Goal: Task Accomplishment & Management: Use online tool/utility

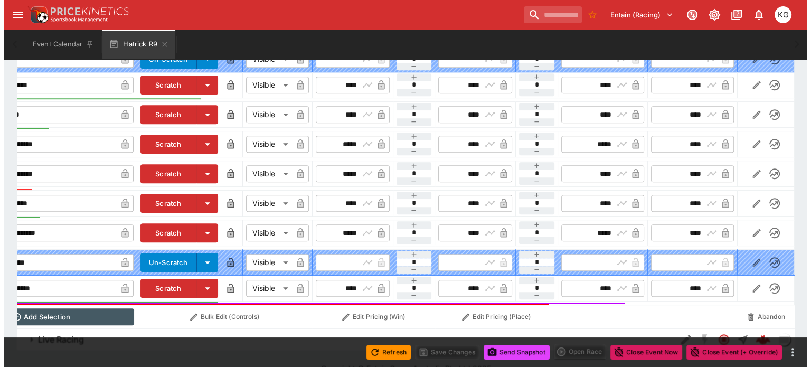
scroll to position [0, 96]
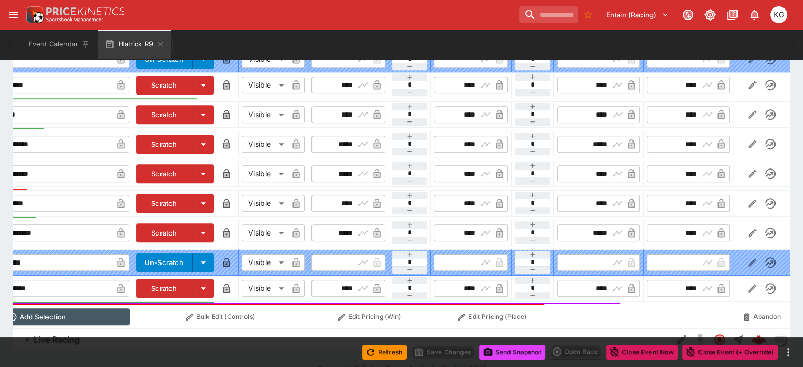
click at [748, 285] on icon "button" at bounding box center [752, 289] width 8 height 8
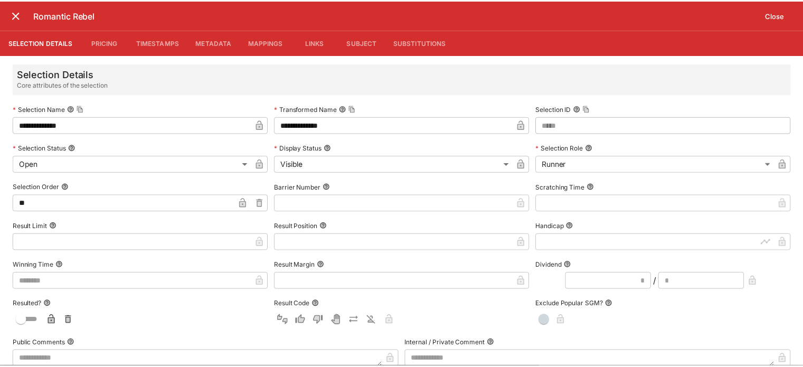
scroll to position [0, 95]
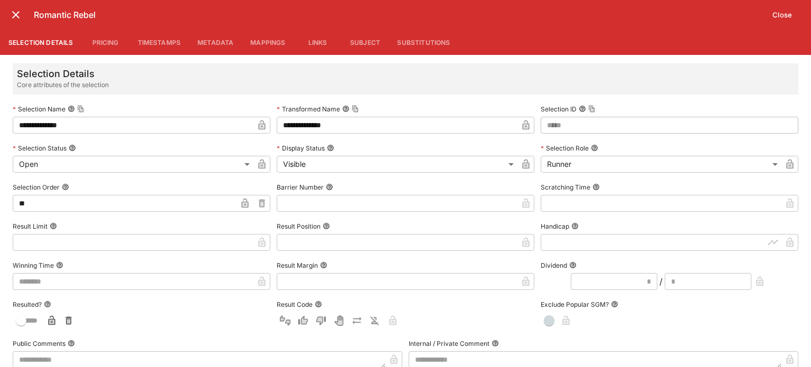
click at [300, 194] on label "Barrier Number" at bounding box center [406, 187] width 258 height 16
click at [326, 191] on button "Barrier Number" at bounding box center [329, 186] width 7 height 7
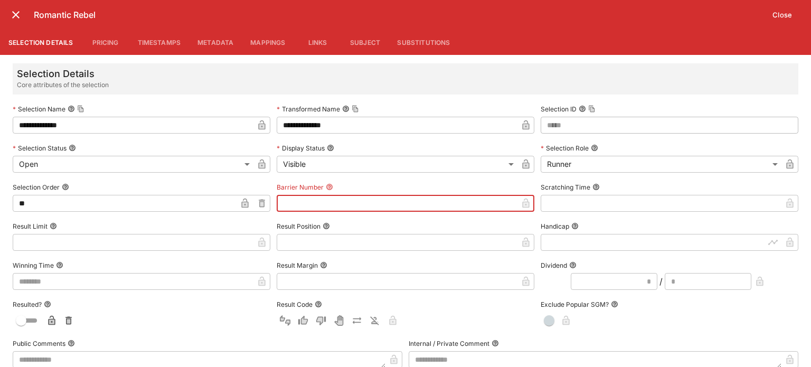
click at [301, 201] on input "text" at bounding box center [397, 203] width 241 height 17
type input "*"
click at [782, 16] on button "Close" at bounding box center [782, 14] width 32 height 17
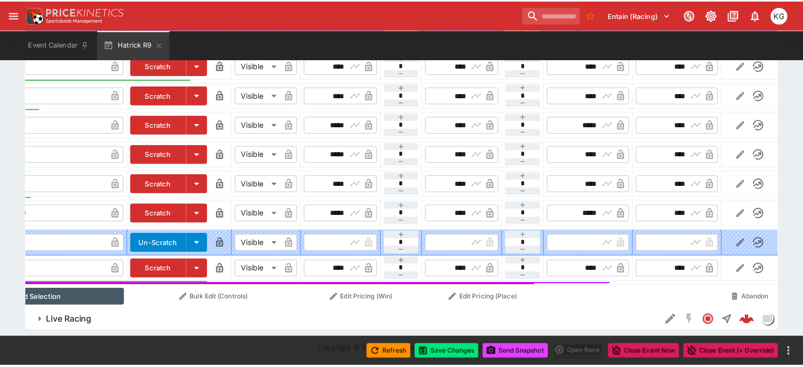
scroll to position [0, 88]
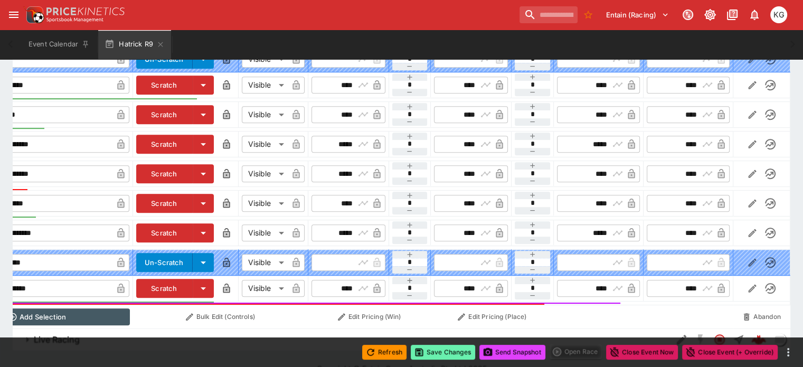
click at [432, 350] on button "Save Changes" at bounding box center [443, 352] width 64 height 15
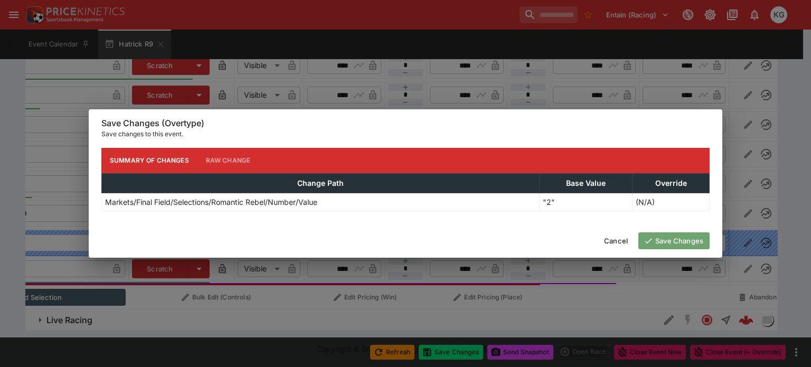
click at [684, 235] on button "Save Changes" at bounding box center [673, 240] width 71 height 17
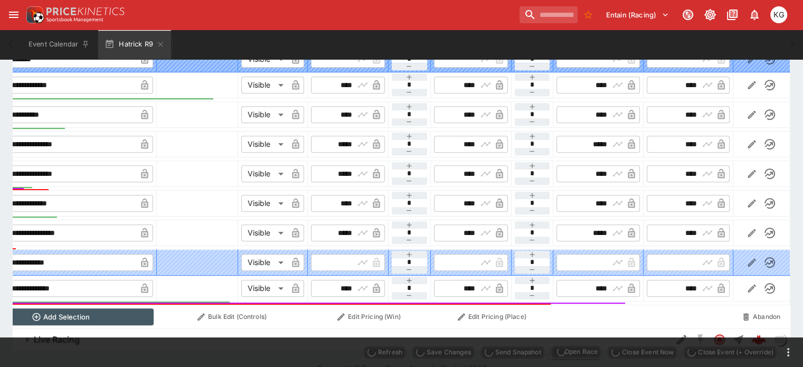
scroll to position [0, 71]
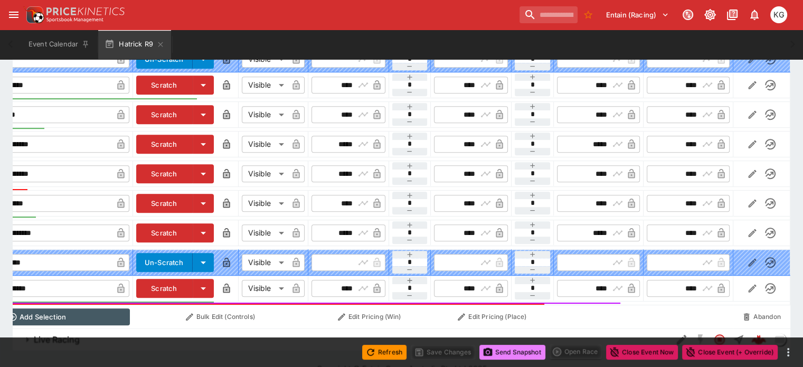
click at [513, 355] on button "Send Snapshot" at bounding box center [512, 352] width 66 height 15
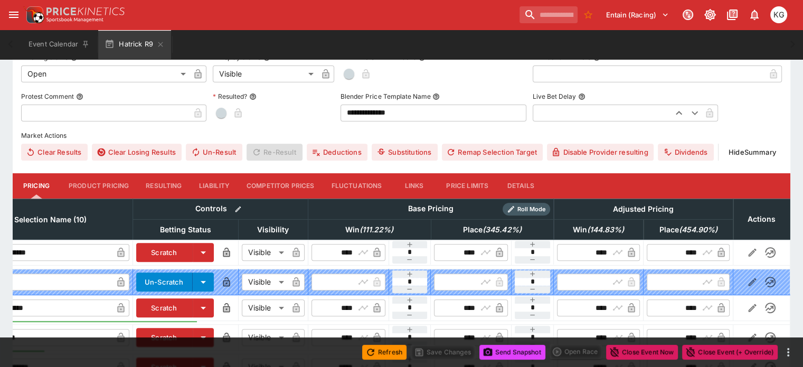
scroll to position [371, 0]
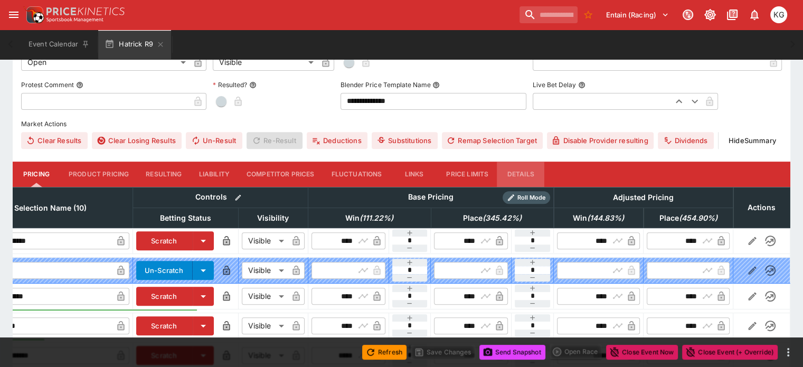
click at [541, 162] on button "Details" at bounding box center [521, 174] width 48 height 25
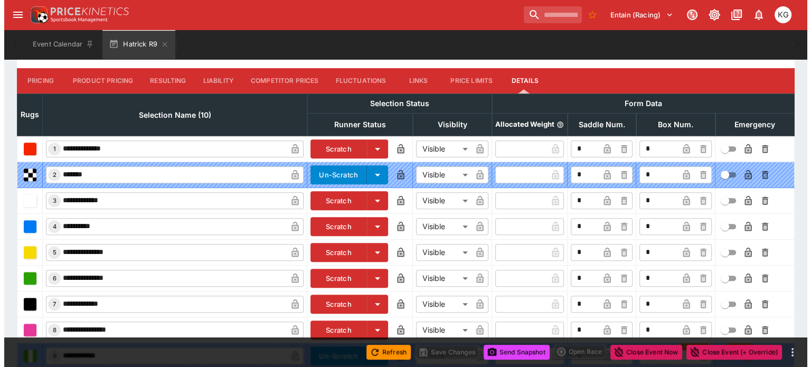
scroll to position [523, 0]
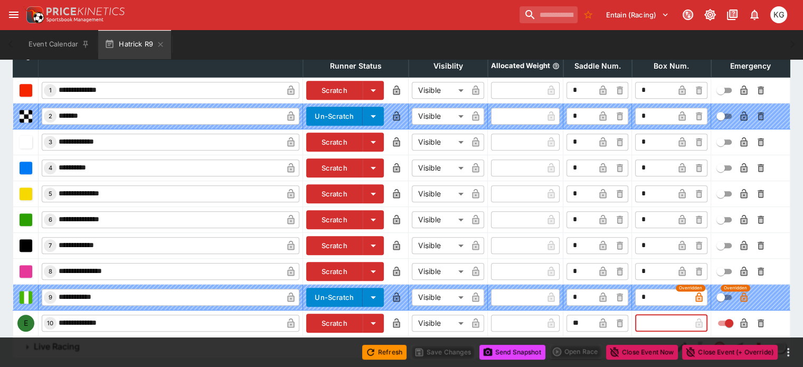
click at [635, 315] on input "text" at bounding box center [662, 323] width 55 height 17
type input "*"
click at [678, 318] on icon "button" at bounding box center [681, 323] width 7 height 10
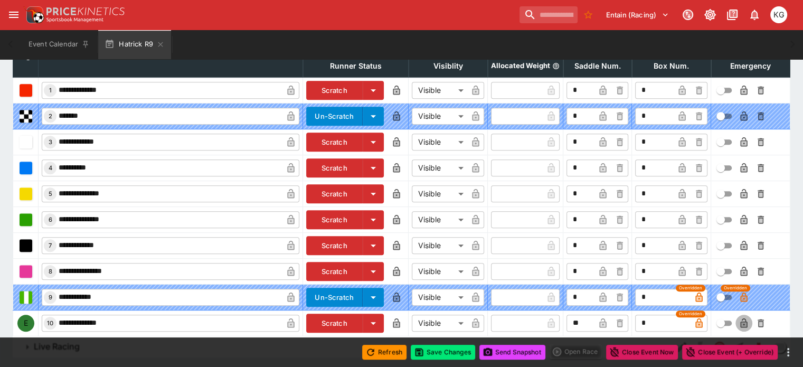
click at [741, 322] on icon "button" at bounding box center [743, 324] width 5 height 4
click at [463, 354] on button "Save Changes" at bounding box center [443, 352] width 64 height 15
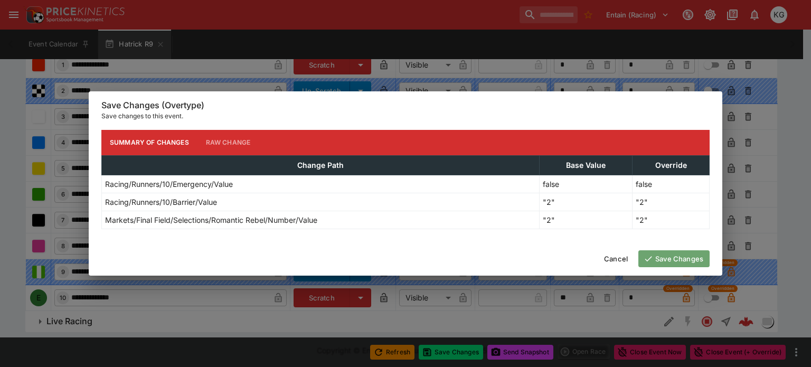
click at [675, 251] on button "Save Changes" at bounding box center [673, 258] width 71 height 17
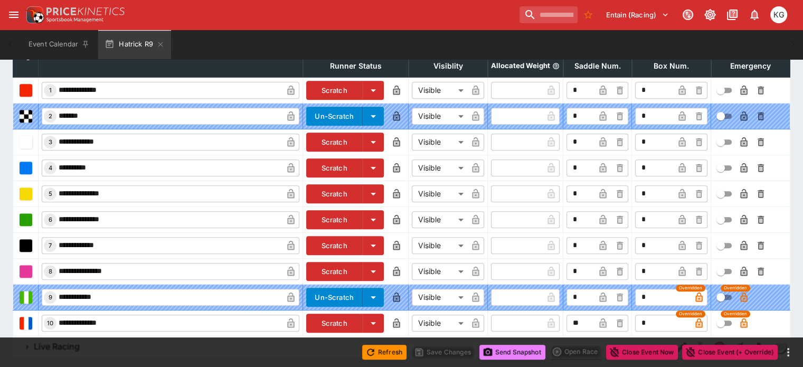
click at [524, 347] on button "Send Snapshot" at bounding box center [512, 352] width 66 height 15
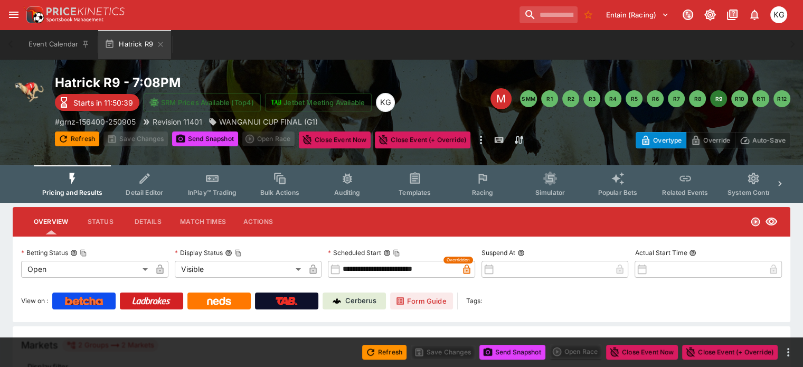
scroll to position [0, 0]
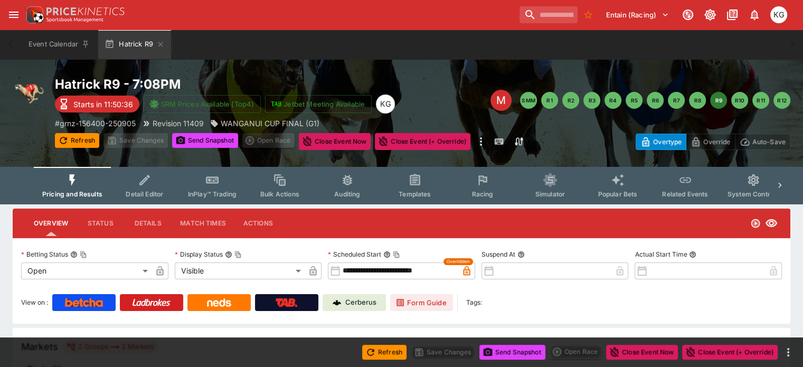
click at [493, 191] on span "Racing" at bounding box center [482, 194] width 22 height 8
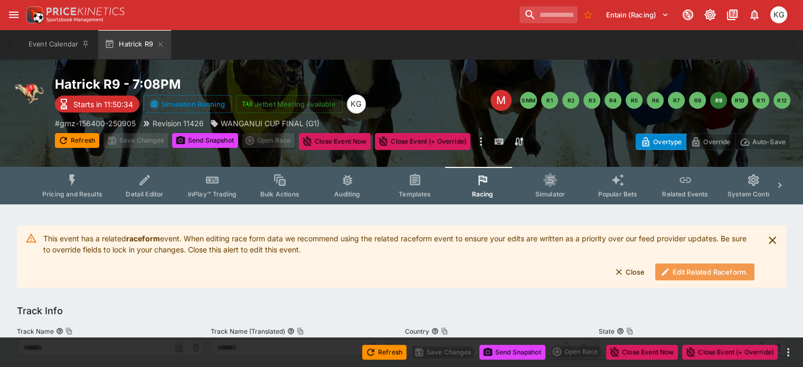
click at [688, 273] on button "Edit Related Raceform." at bounding box center [704, 271] width 99 height 17
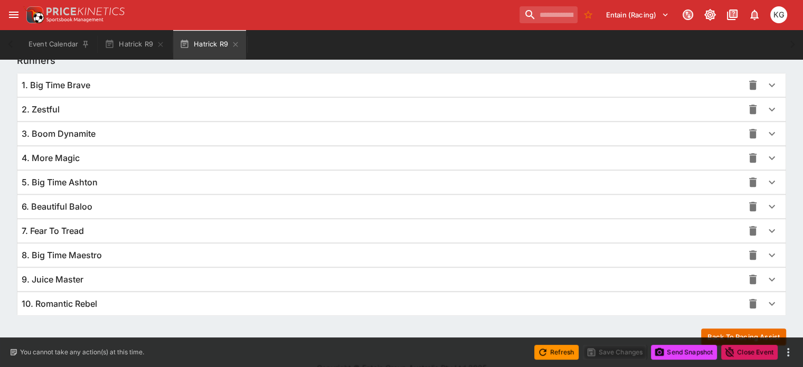
scroll to position [771, 0]
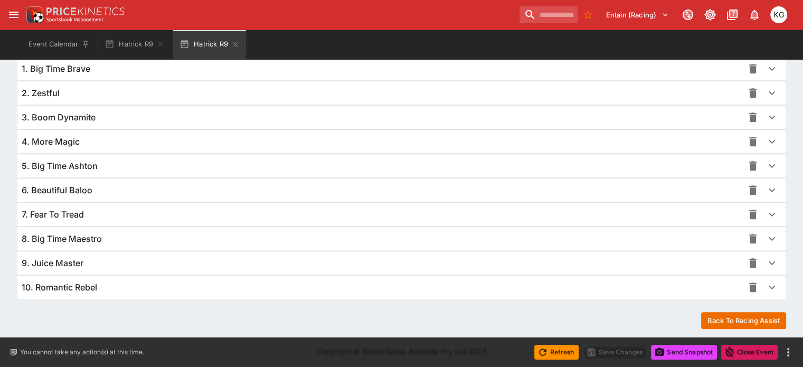
click at [765, 286] on icon "button" at bounding box center [771, 287] width 13 height 13
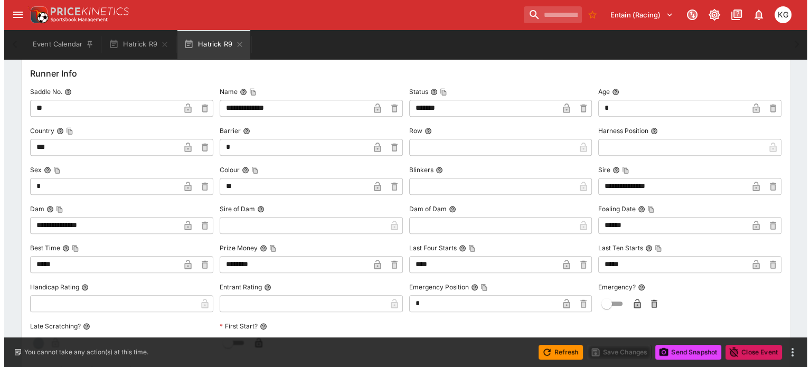
scroll to position [1087, 0]
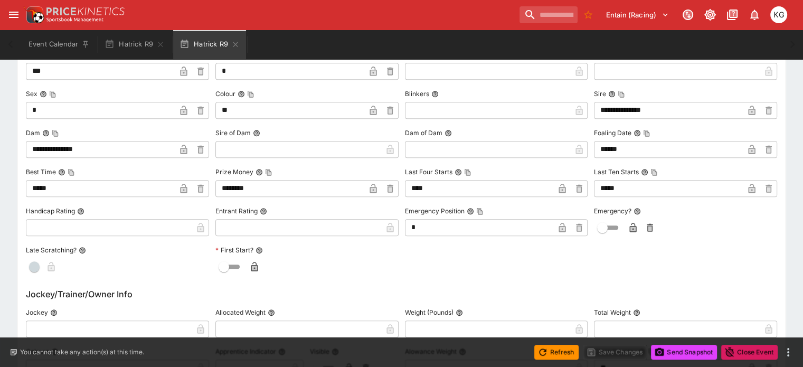
click at [631, 222] on icon "button" at bounding box center [633, 227] width 11 height 11
click at [620, 353] on button "Save Changes" at bounding box center [615, 352] width 64 height 15
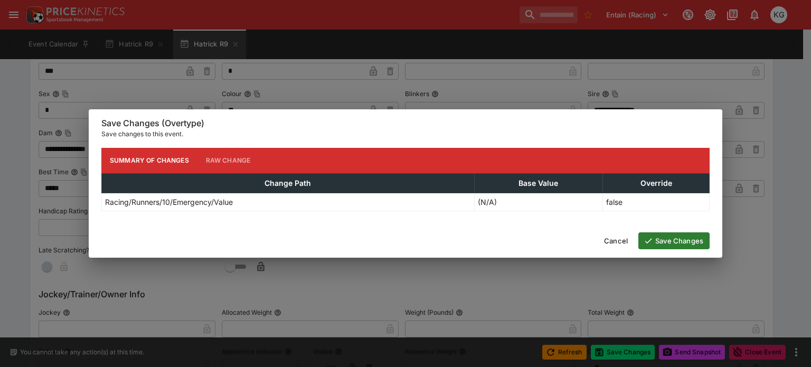
click at [678, 238] on button "Save Changes" at bounding box center [673, 240] width 71 height 17
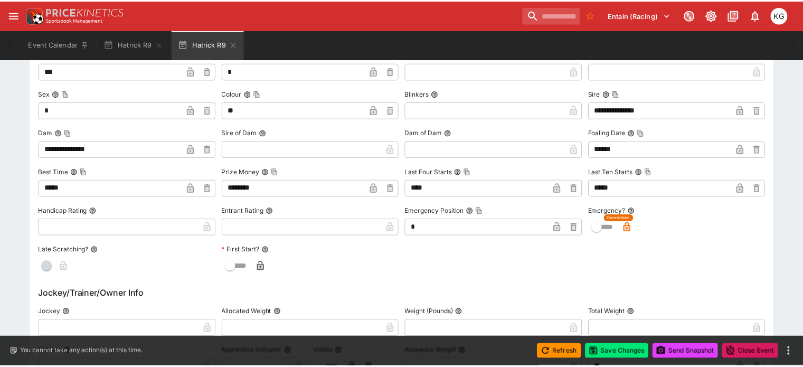
scroll to position [0, 0]
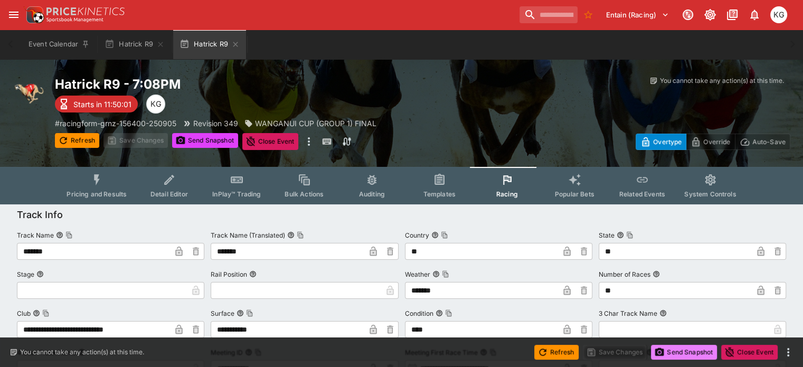
click at [687, 353] on button "Send Snapshot" at bounding box center [684, 352] width 66 height 15
